Goal: Find specific page/section: Find specific page/section

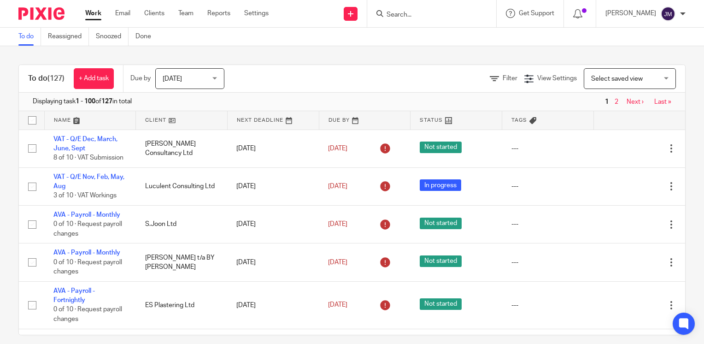
click at [421, 16] on input "Search" at bounding box center [426, 15] width 83 height 8
type input "miste"
click at [479, 38] on link at bounding box center [441, 36] width 114 height 14
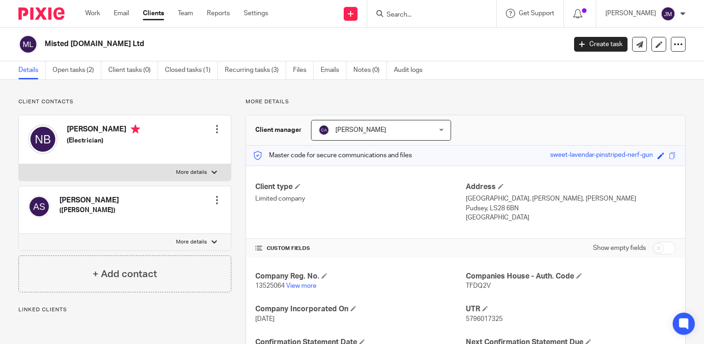
click at [301, 290] on p "13525064 View more" at bounding box center [360, 285] width 210 height 9
click at [300, 288] on link "View more" at bounding box center [301, 285] width 30 height 6
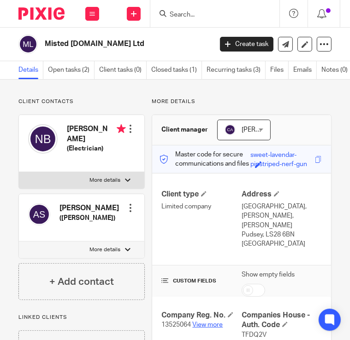
click at [199, 328] on link "View more" at bounding box center [207, 325] width 30 height 6
